Goal: Find contact information: Find contact information

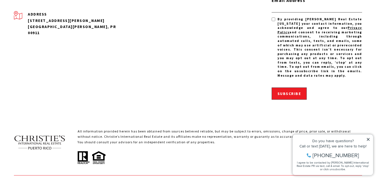
scroll to position [1779, 0]
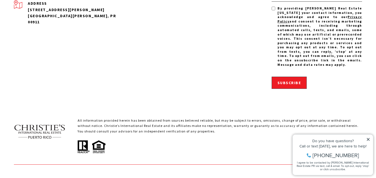
click at [367, 140] on icon at bounding box center [367, 139] width 3 height 3
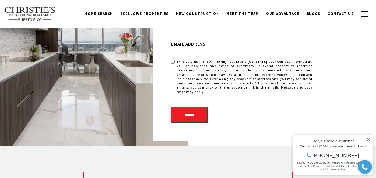
scroll to position [1290, 0]
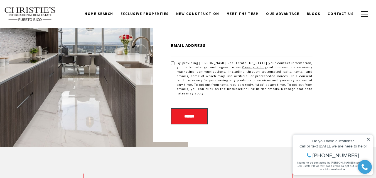
click at [368, 140] on icon at bounding box center [367, 139] width 3 height 3
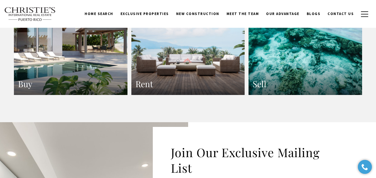
scroll to position [1071, 0]
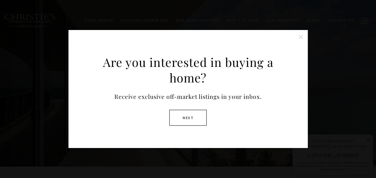
click at [299, 36] on button at bounding box center [300, 36] width 11 height 11
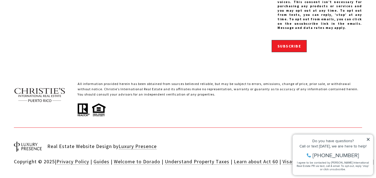
scroll to position [1180, 0]
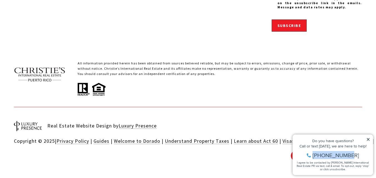
drag, startPoint x: 319, startPoint y: 156, endPoint x: 353, endPoint y: 155, distance: 33.7
click at [353, 155] on div "[PHONE_NUMBER]" at bounding box center [332, 156] width 75 height 6
copy span "[PHONE_NUMBER]"
